Goal: Register for event/course

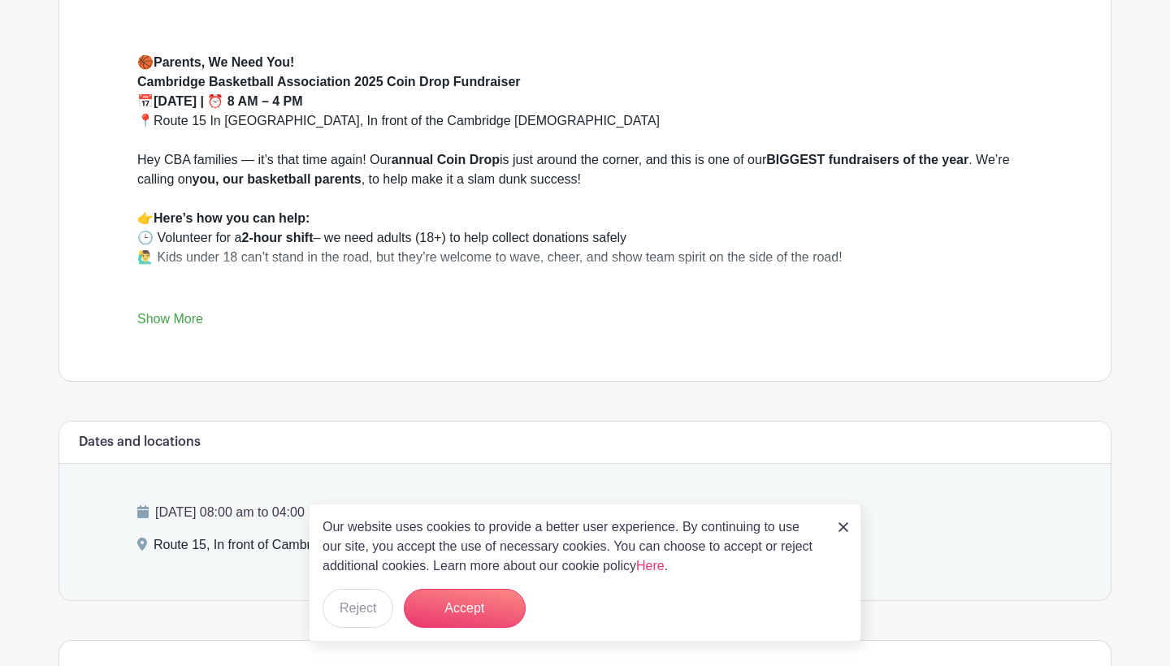
scroll to position [452, 0]
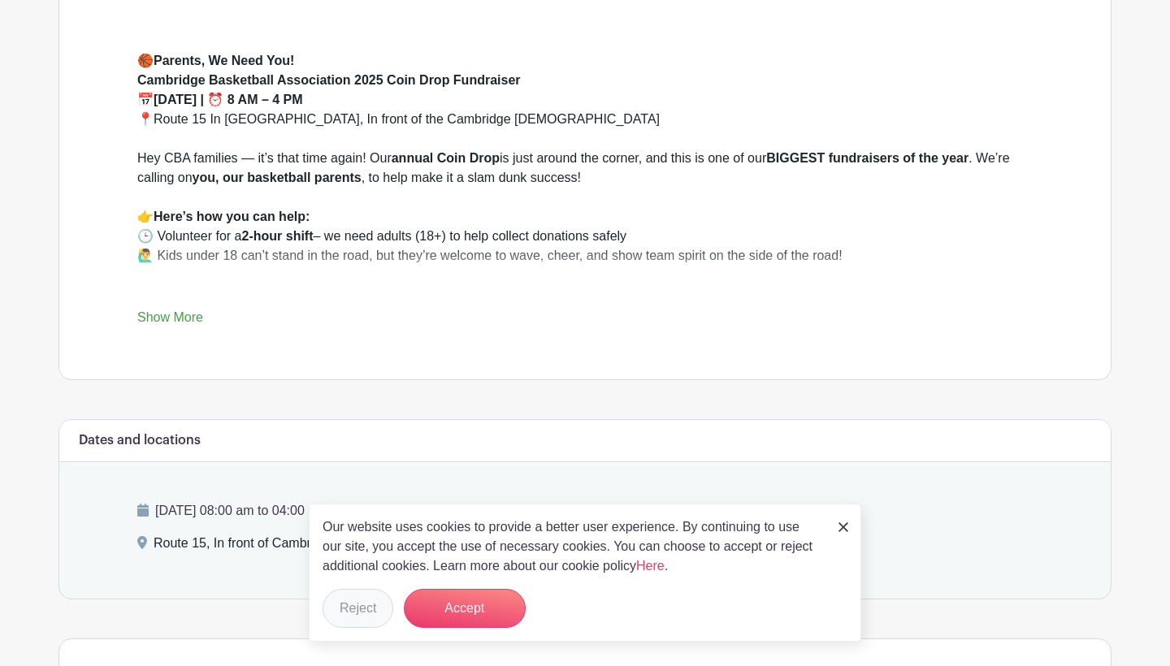
click at [373, 616] on button "Reject" at bounding box center [358, 608] width 71 height 39
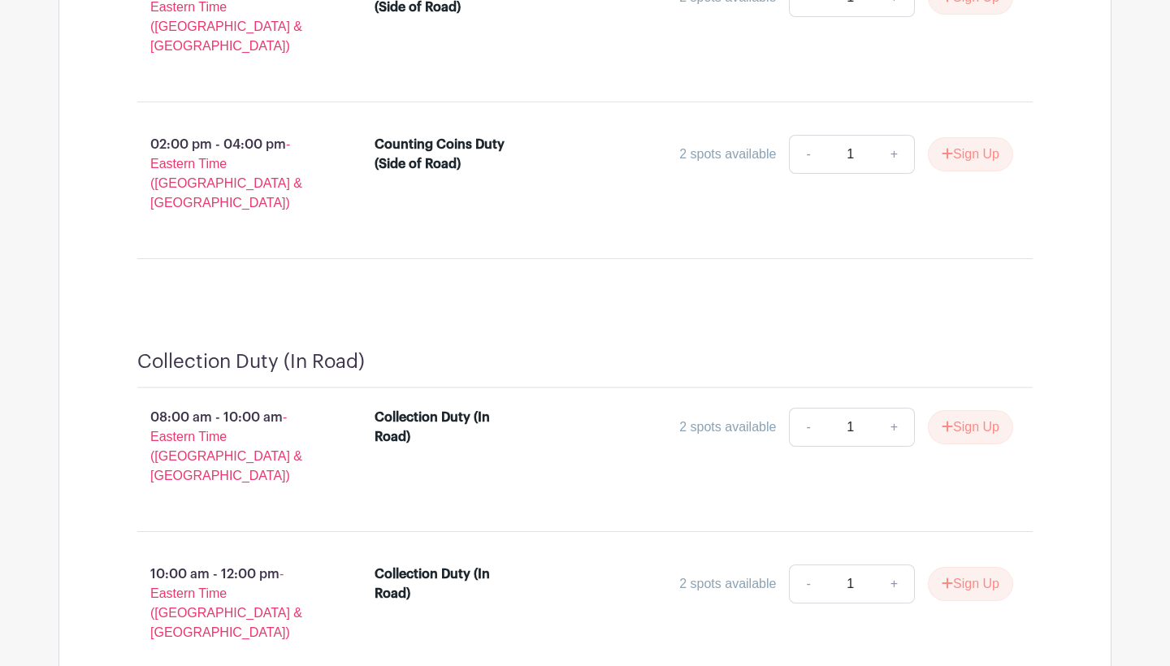
scroll to position [1550, 0]
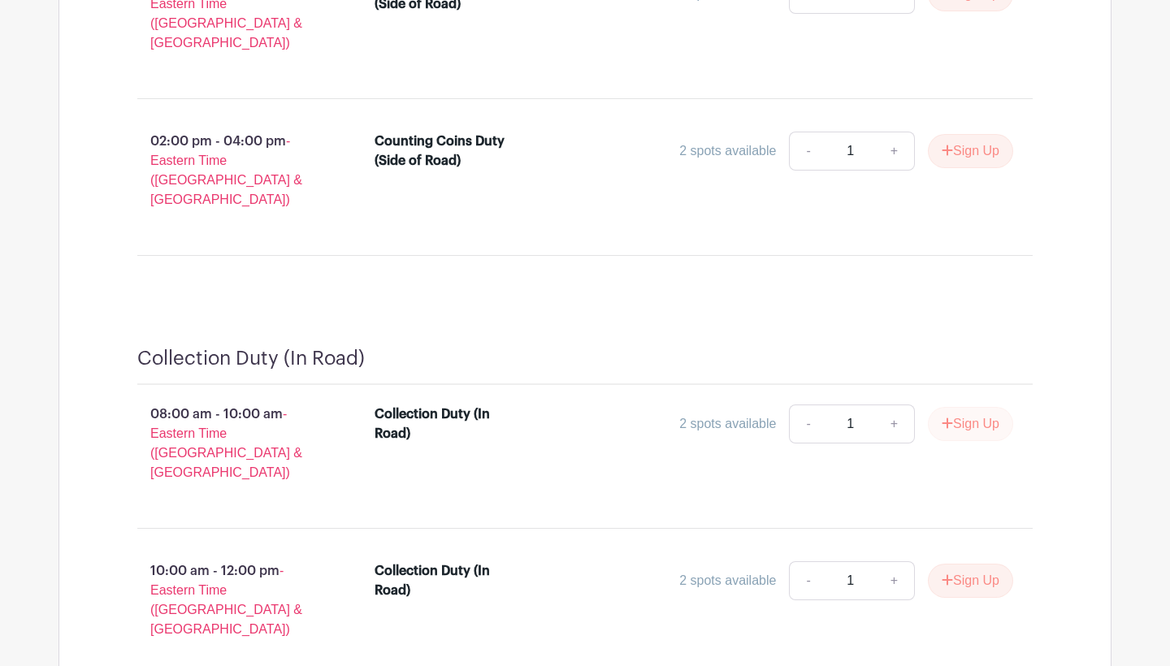
click at [967, 407] on button "Sign Up" at bounding box center [970, 424] width 85 height 34
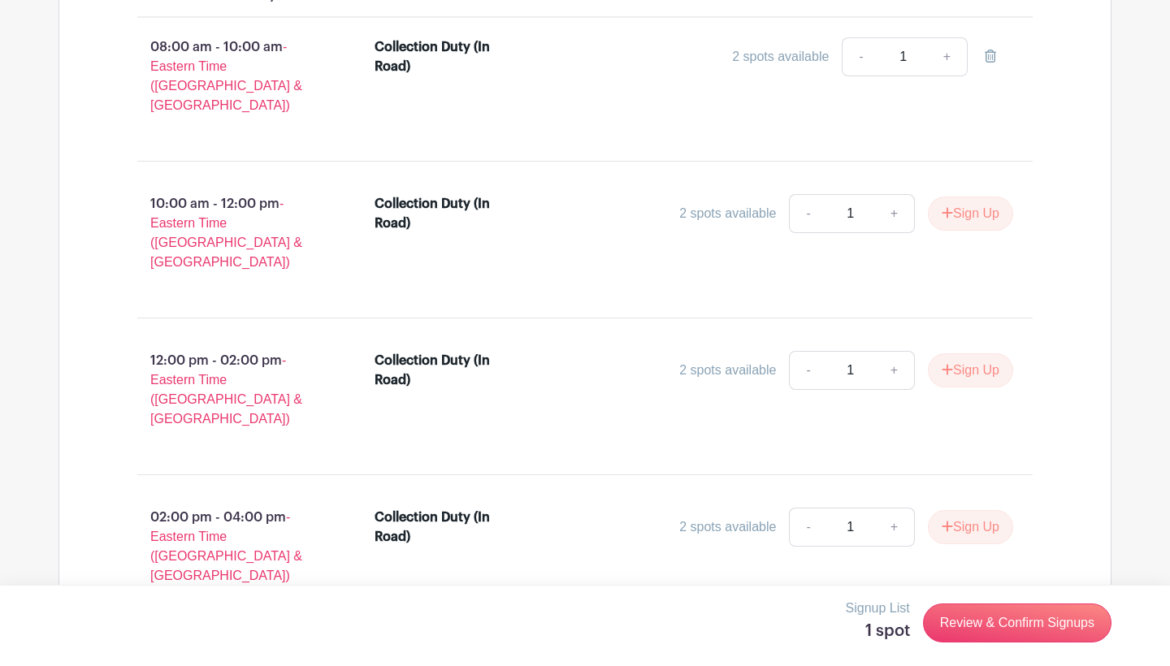
scroll to position [1916, 0]
click at [894, 352] on link "+" at bounding box center [894, 371] width 41 height 39
click at [812, 352] on link "-" at bounding box center [807, 371] width 37 height 39
type input "1"
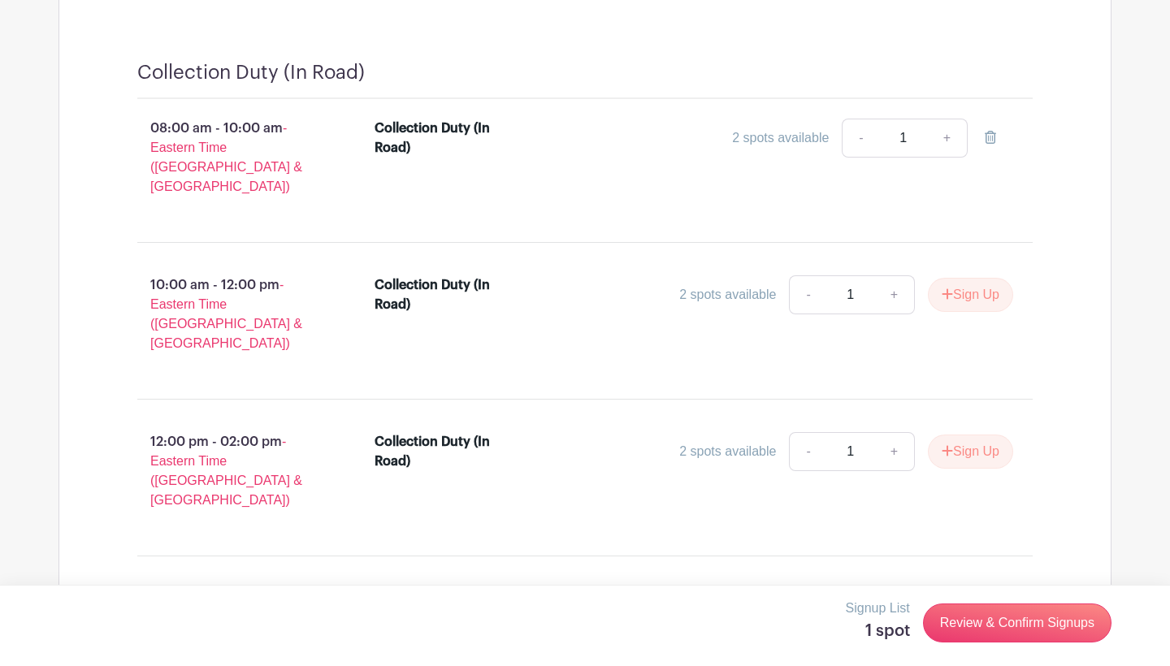
scroll to position [1836, 0]
click at [961, 435] on button "Sign Up" at bounding box center [970, 452] width 85 height 34
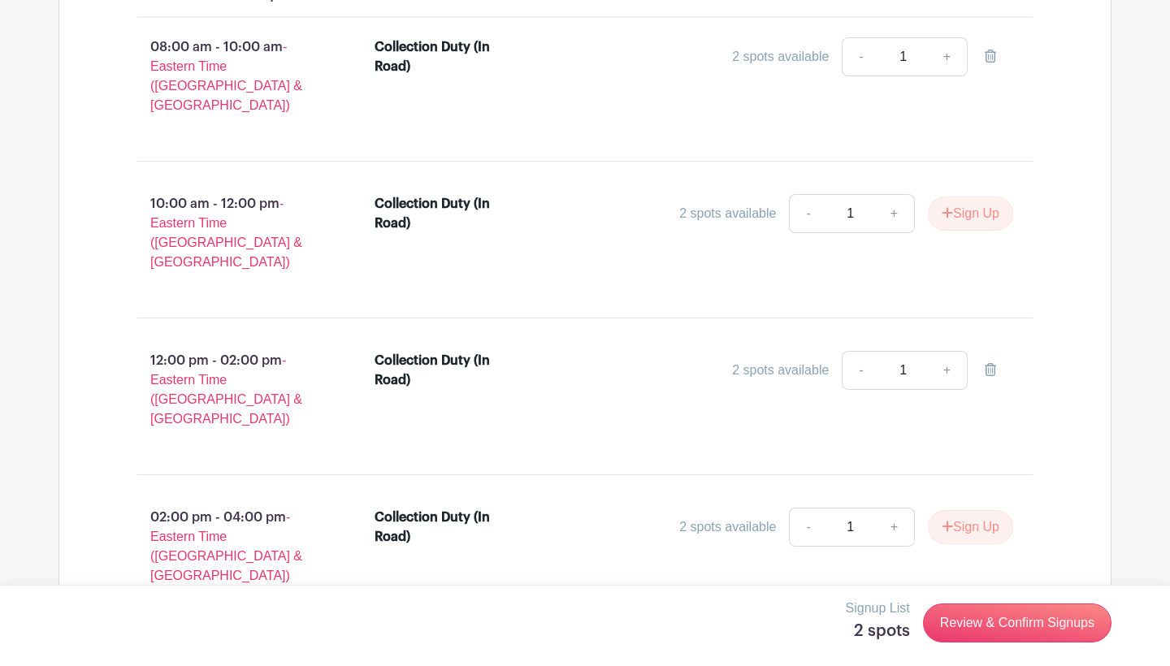
scroll to position [1916, 0]
click at [992, 617] on link "Review & Confirm Signups" at bounding box center [1017, 623] width 188 height 39
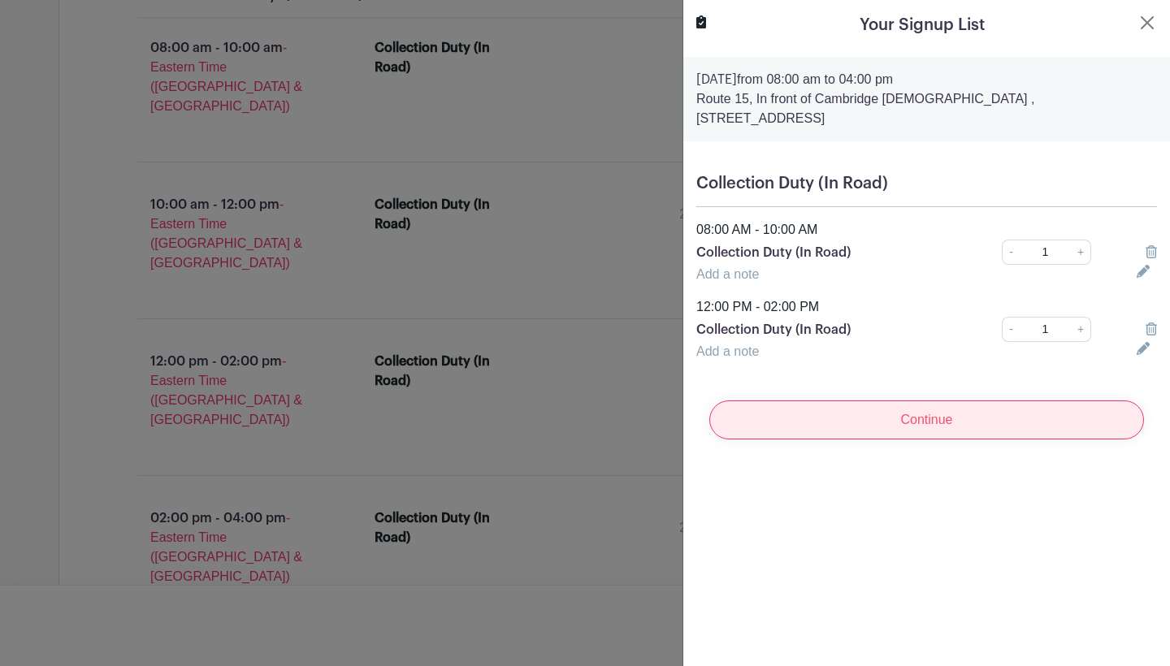
click at [903, 408] on input "Continue" at bounding box center [926, 420] width 435 height 39
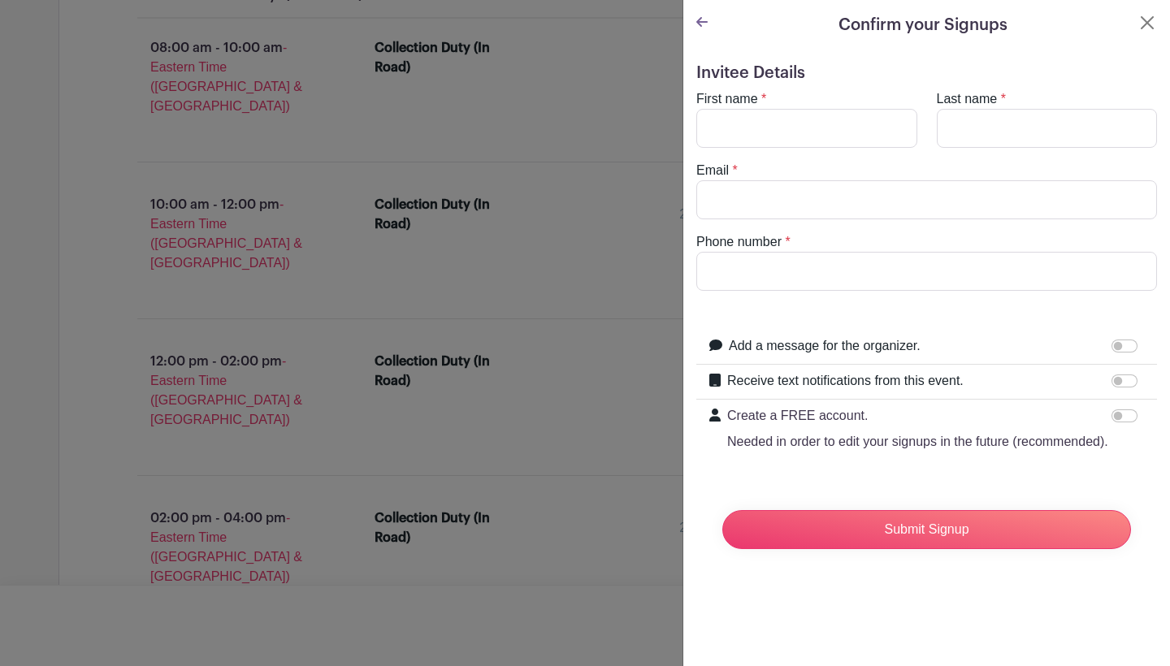
click at [700, 25] on icon at bounding box center [701, 22] width 11 height 10
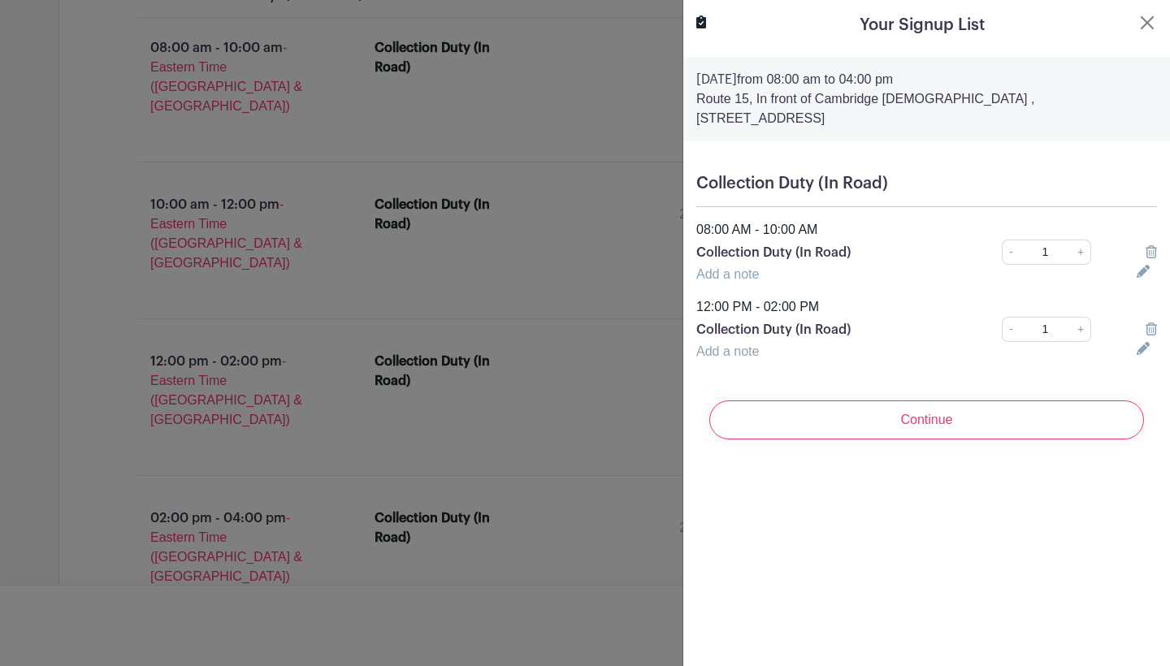
click at [743, 274] on link "Add a note" at bounding box center [727, 274] width 63 height 14
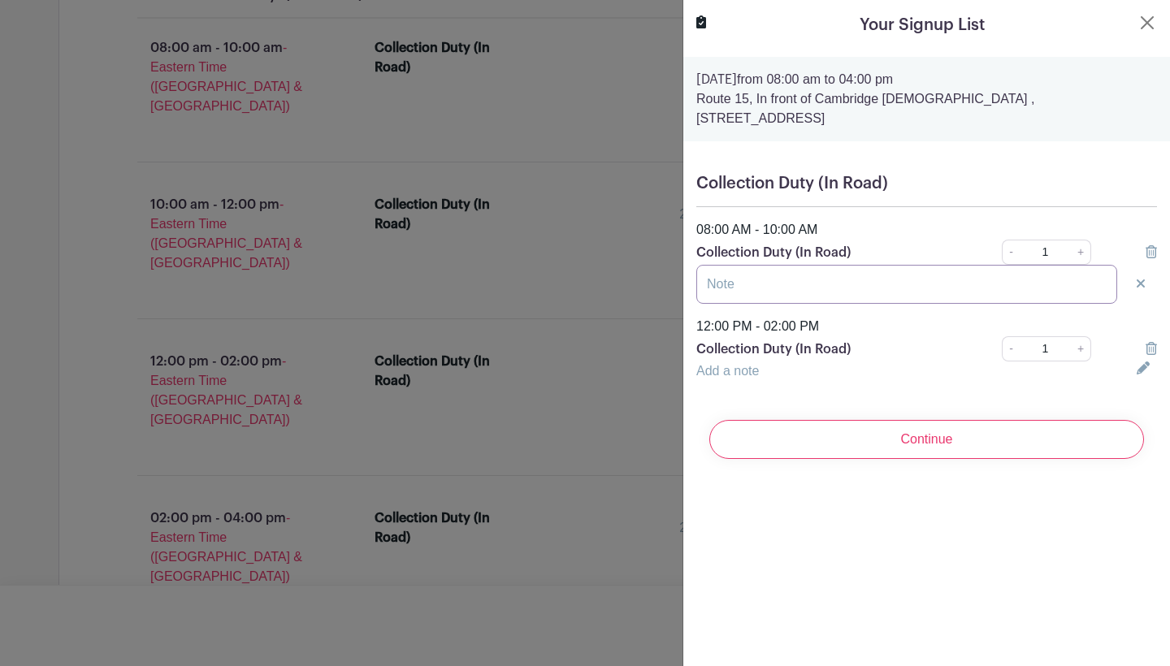
click at [771, 291] on input "text" at bounding box center [906, 284] width 421 height 39
drag, startPoint x: 1031, startPoint y: 288, endPoint x: 998, endPoint y: 284, distance: 32.7
click at [998, 284] on input "Soccer game at CES @ 10, so I have to scoot out at like 9:50" at bounding box center [906, 284] width 421 height 39
click at [971, 288] on input "Soccer game at CES @ 10, so I have to scoot out around 9:50" at bounding box center [906, 284] width 421 height 39
click at [994, 284] on input "Soccer game at CES @ 10, so I have to scoot out around 9:50" at bounding box center [906, 284] width 421 height 39
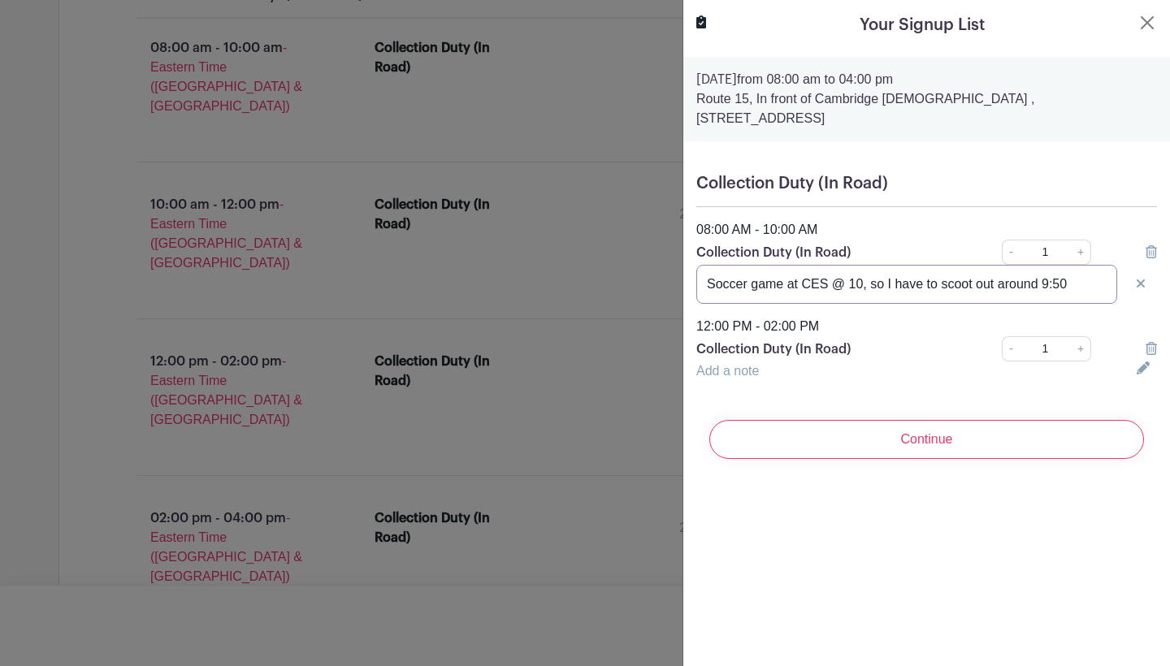
click at [996, 287] on input "Soccer game at CES @ 10, so I have to scoot out around 9:50" at bounding box center [906, 284] width 421 height 39
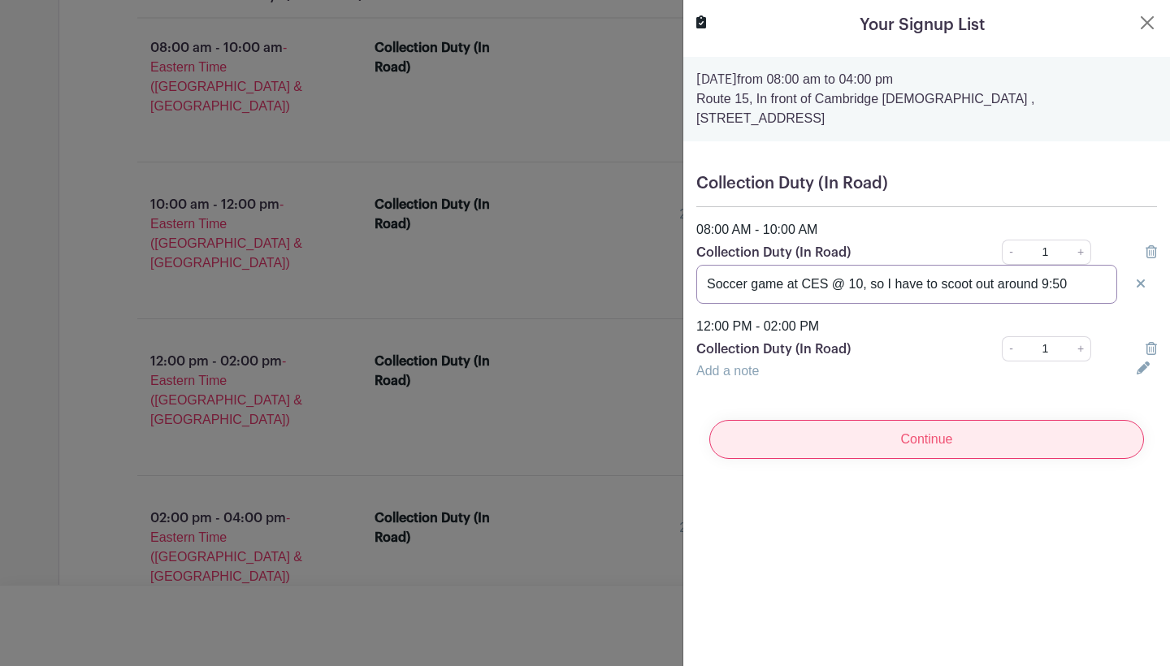
type input "Soccer game at CES @ 10, so I have to scoot out around 9:50"
click at [916, 437] on input "Continue" at bounding box center [926, 439] width 435 height 39
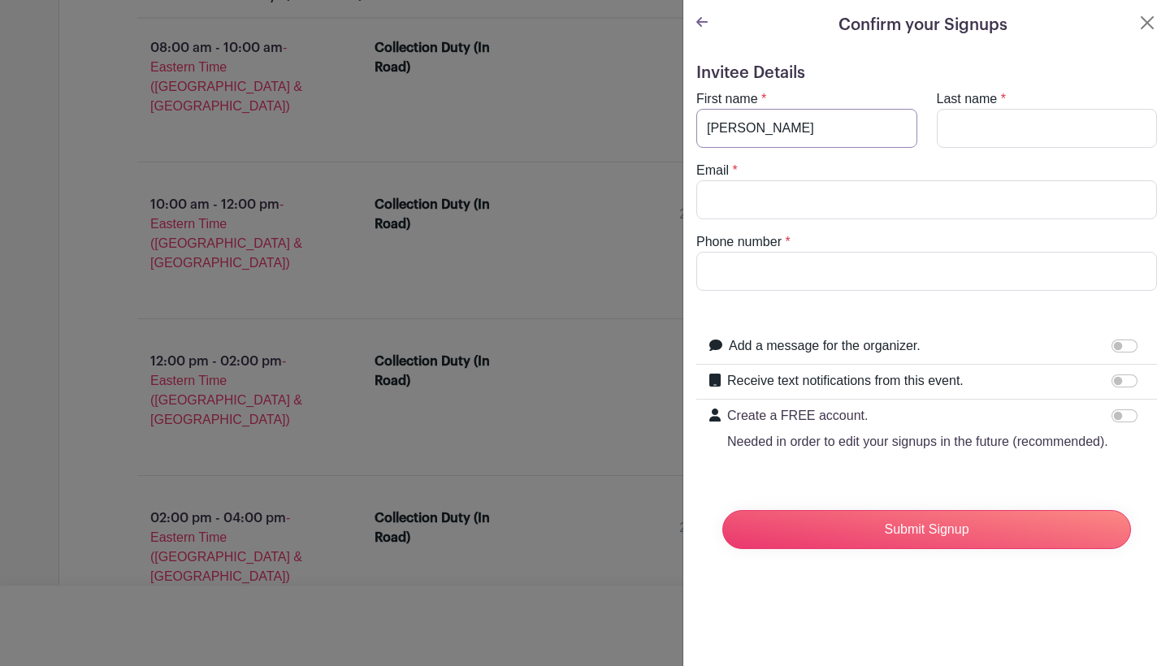
type input "[PERSON_NAME]"
type input "[EMAIL_ADDRESS][DOMAIN_NAME]"
type input "8029226644"
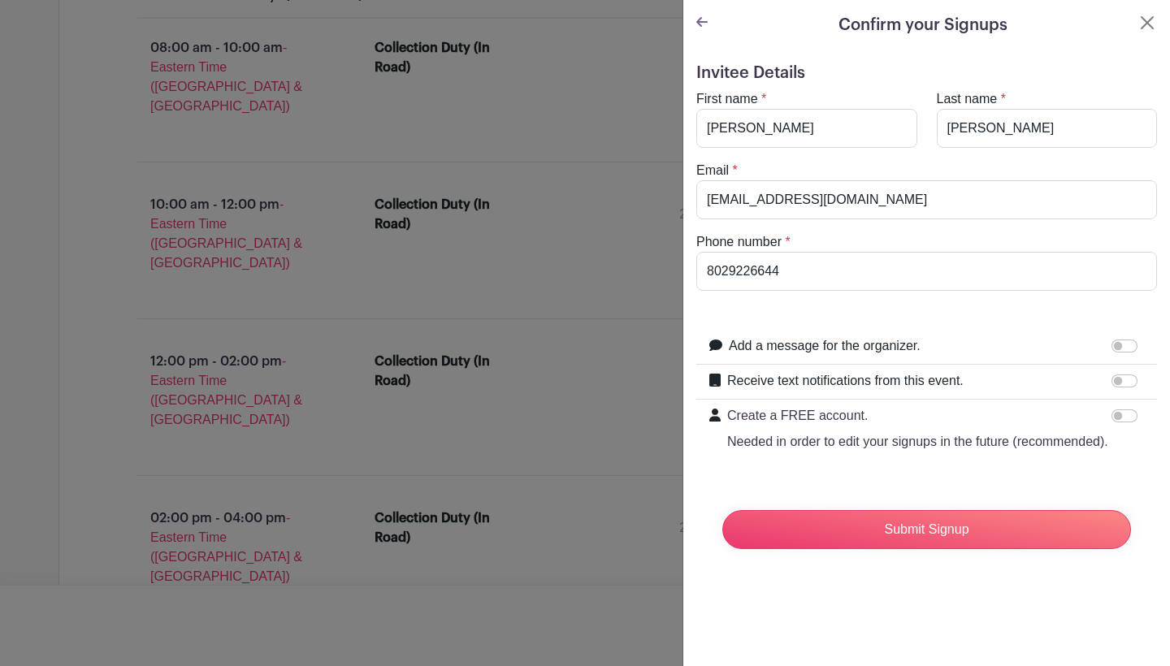
click at [1119, 383] on input "Receive text notifications from this event." at bounding box center [1124, 381] width 26 height 13
checkbox input "true"
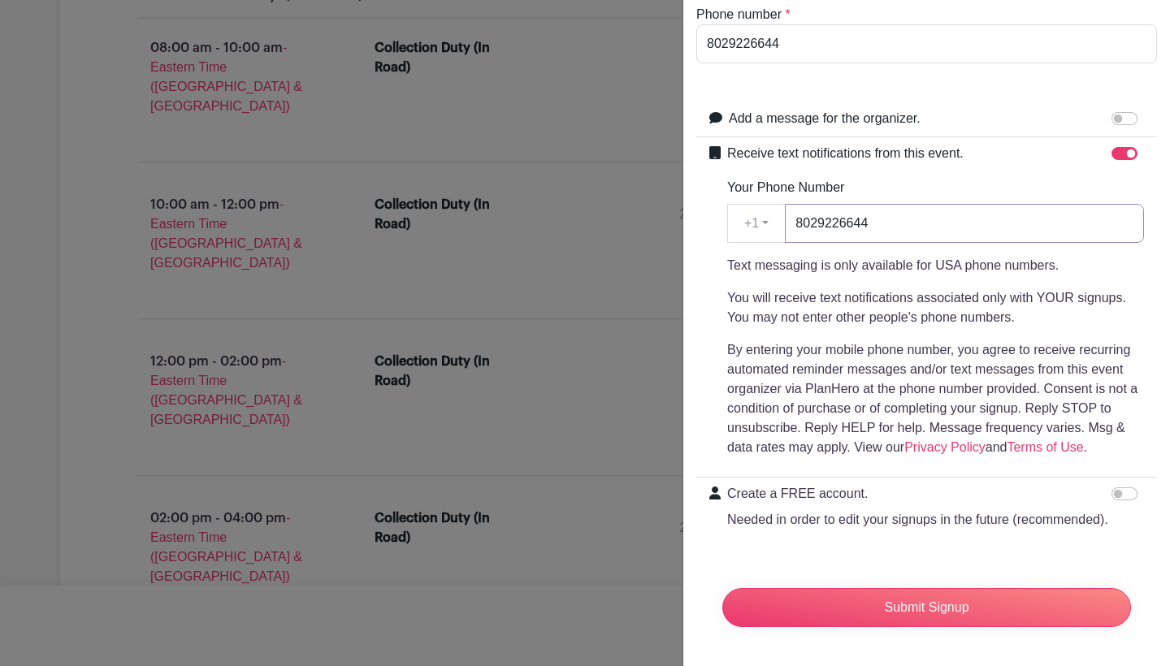
scroll to position [227, 0]
type input "8029226644"
click at [916, 613] on input "Submit Signup" at bounding box center [926, 607] width 409 height 39
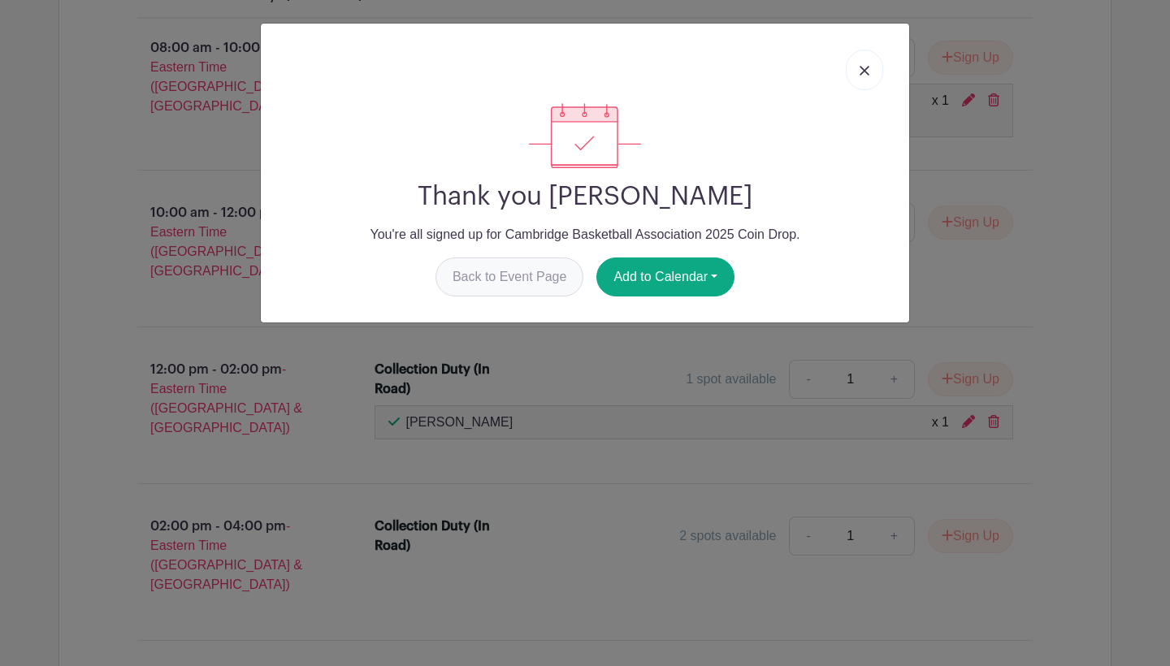
click at [567, 283] on link "Back to Event Page" at bounding box center [509, 277] width 149 height 39
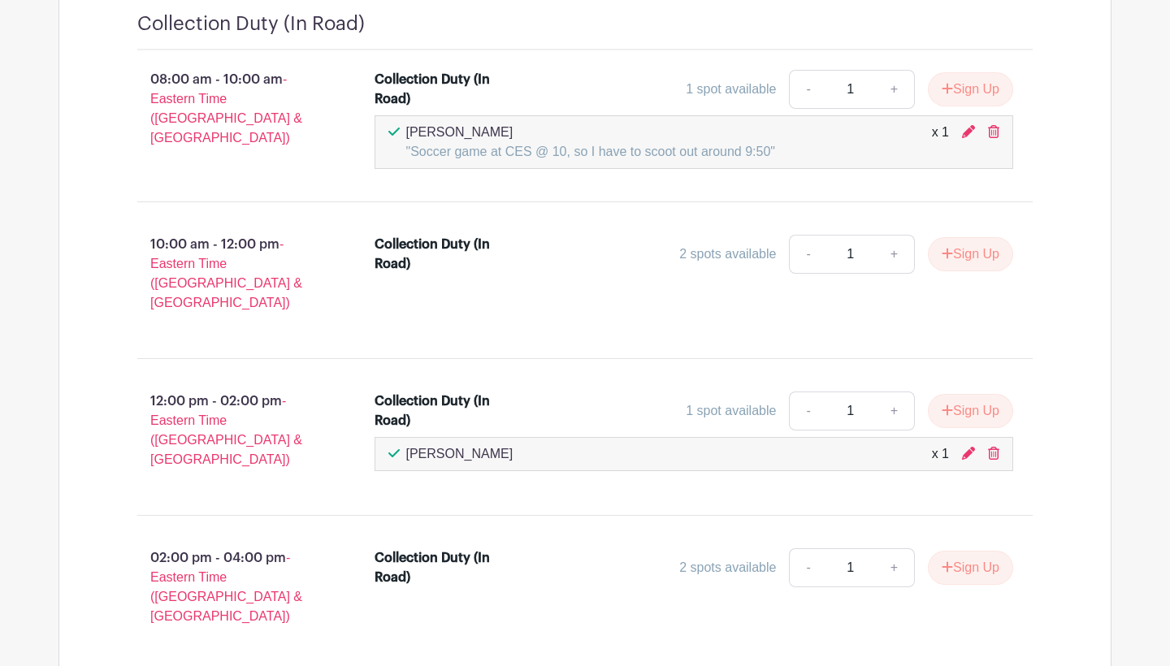
scroll to position [1890, 0]
